Goal: Task Accomplishment & Management: Use online tool/utility

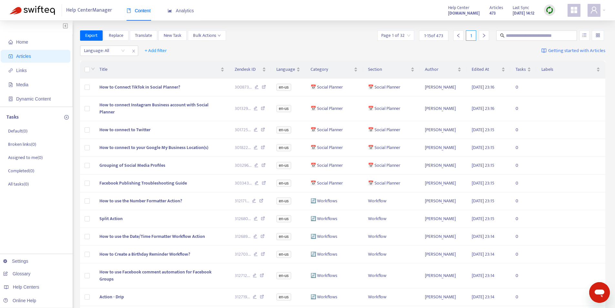
drag, startPoint x: 37, startPoint y: 286, endPoint x: 40, endPoint y: 279, distance: 6.7
click at [37, 286] on span "Help Centers" at bounding box center [26, 286] width 26 height 5
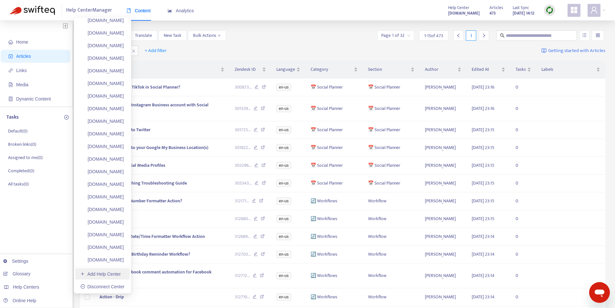
scroll to position [2836, 0]
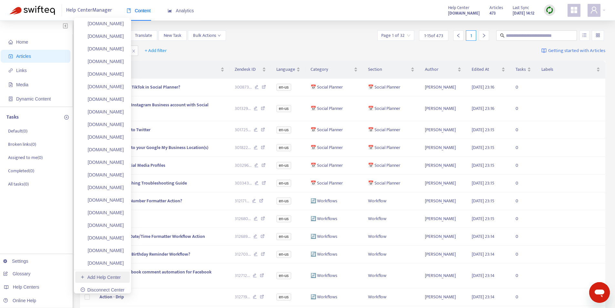
click at [104, 278] on link "Add Help Center" at bounding box center [100, 277] width 40 height 5
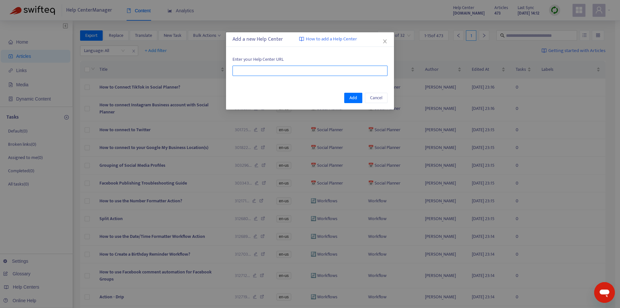
click at [312, 75] on input "text" at bounding box center [310, 71] width 155 height 10
paste input "**********"
type input "**********"
click at [354, 98] on span "Add" at bounding box center [354, 97] width 8 height 7
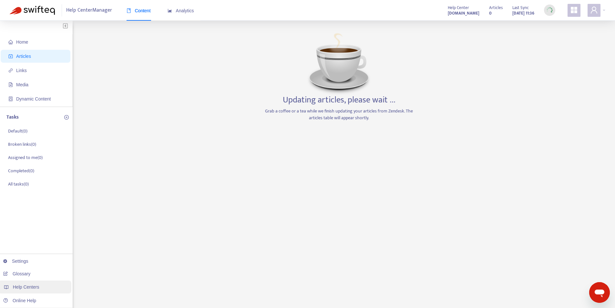
click at [39, 286] on div "Help Centers" at bounding box center [34, 286] width 73 height 13
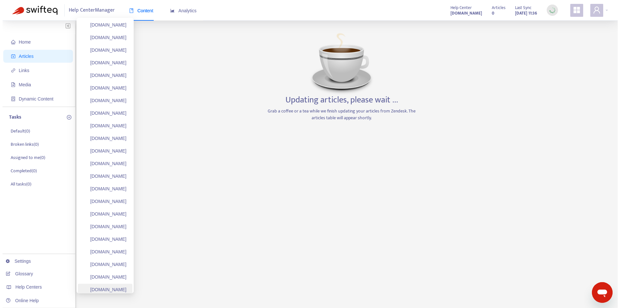
scroll to position [32, 0]
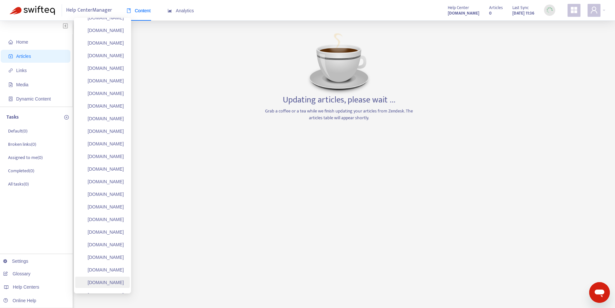
click at [122, 280] on link "[DOMAIN_NAME]" at bounding box center [102, 282] width 44 height 5
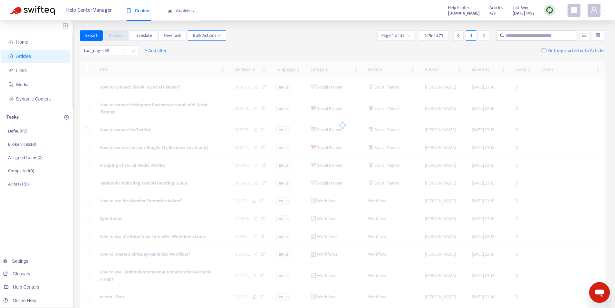
click at [211, 35] on span "Bulk Actions" at bounding box center [207, 35] width 28 height 7
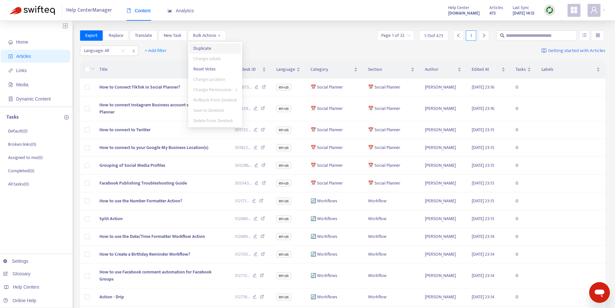
click at [207, 47] on span "Duplicate" at bounding box center [202, 48] width 18 height 7
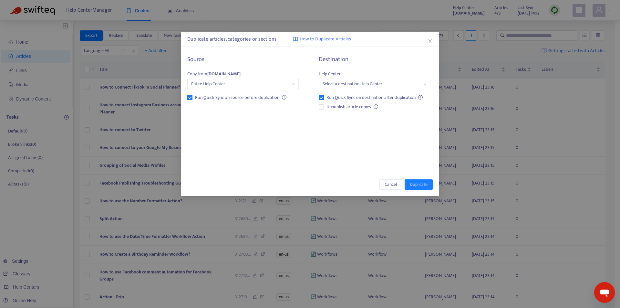
click at [420, 86] on input "search" at bounding box center [375, 84] width 104 height 10
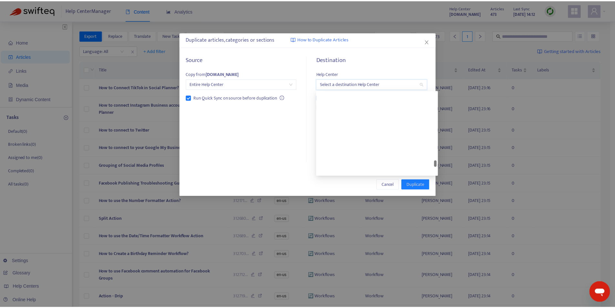
scroll to position [2447, 0]
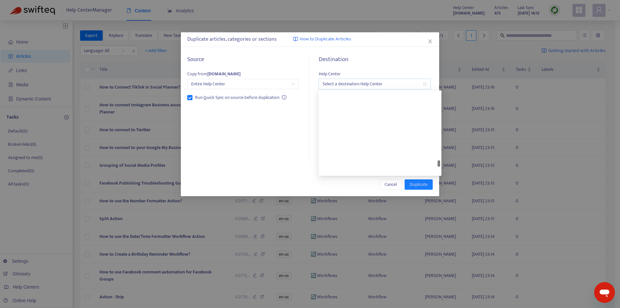
drag, startPoint x: 440, startPoint y: 96, endPoint x: 436, endPoint y: 178, distance: 82.8
click at [436, 178] on body "Help Center Manager Content Analytics Help Center [DOMAIN_NAME] Articles 473 La…" at bounding box center [307, 204] width 615 height 408
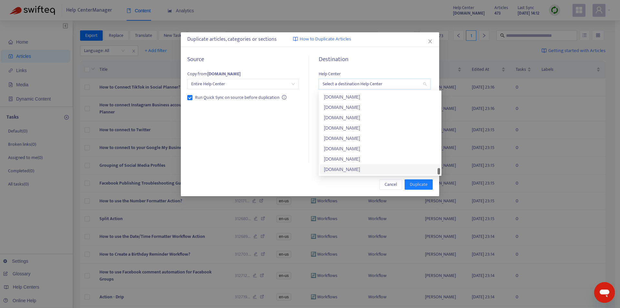
click at [364, 172] on div "[DOMAIN_NAME]" at bounding box center [380, 169] width 112 height 7
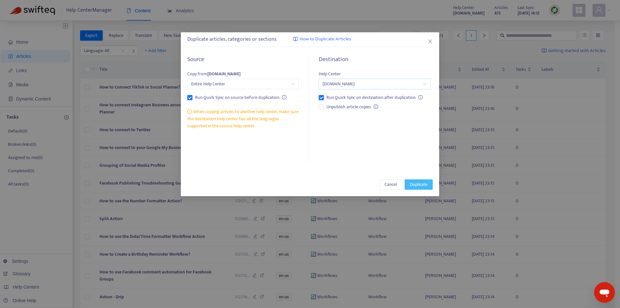
click at [420, 186] on span "Duplicate" at bounding box center [419, 184] width 18 height 7
